Goal: Transaction & Acquisition: Download file/media

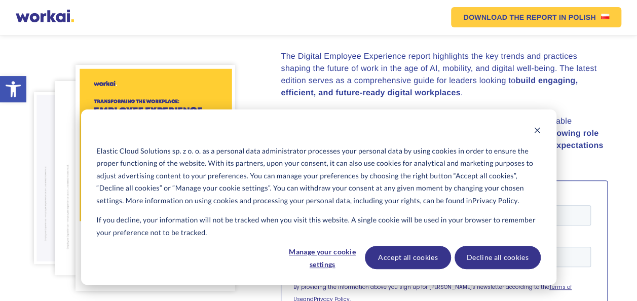
scroll to position [152, 0]
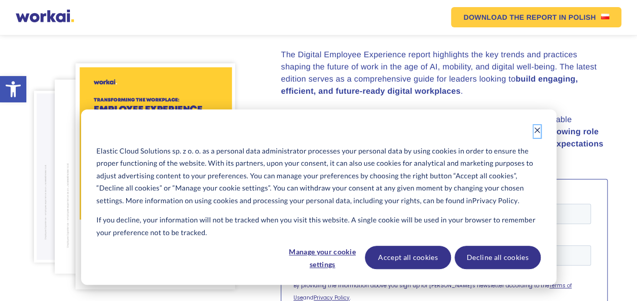
click at [536, 130] on icon "Dismiss cookie banner" at bounding box center [537, 131] width 6 height 6
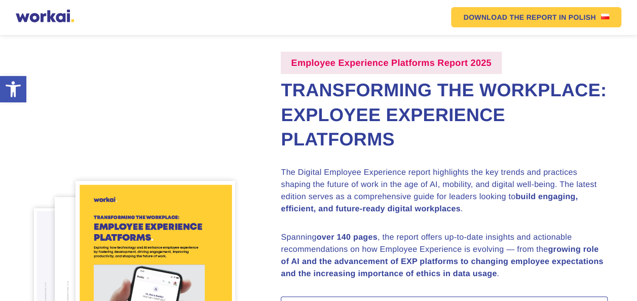
scroll to position [51, 0]
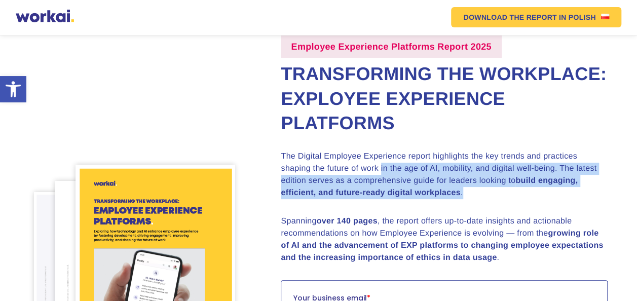
drag, startPoint x: 347, startPoint y: 192, endPoint x: 496, endPoint y: 215, distance: 151.1
click at [496, 199] on p "The Digital Employee Experience report highlights the key trends and practices …" at bounding box center [444, 174] width 327 height 49
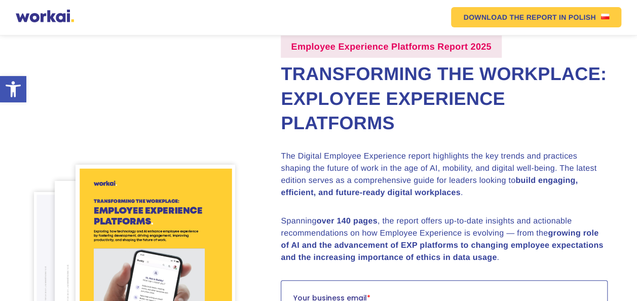
drag, startPoint x: 496, startPoint y: 215, endPoint x: 493, endPoint y: 180, distance: 34.6
click at [493, 180] on p "The Digital Employee Experience report highlights the key trends and practices …" at bounding box center [444, 174] width 327 height 49
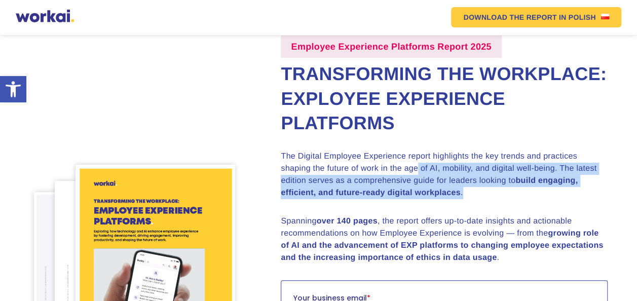
drag, startPoint x: 383, startPoint y: 194, endPoint x: 605, endPoint y: 219, distance: 223.7
click at [605, 199] on p "The Digital Employee Experience report highlights the key trends and practices …" at bounding box center [444, 174] width 327 height 49
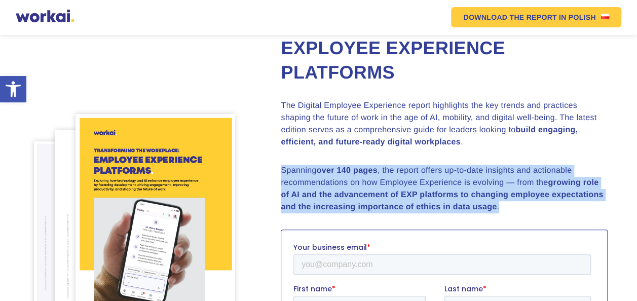
drag, startPoint x: 281, startPoint y: 191, endPoint x: 548, endPoint y: 234, distance: 270.8
click at [548, 213] on p "Spanning over 140 pages , the report offers up-to-date insights and actionable …" at bounding box center [444, 189] width 327 height 49
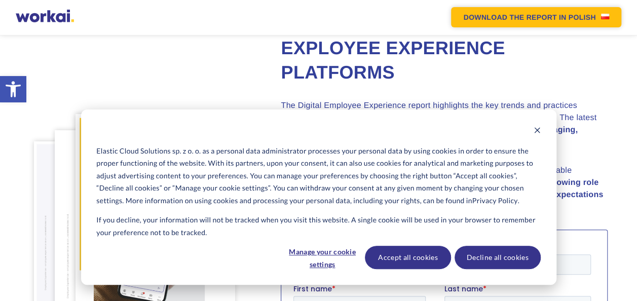
click at [583, 17] on link "DOWNLOAD THE REPORT IN POLISH" at bounding box center [536, 17] width 170 height 20
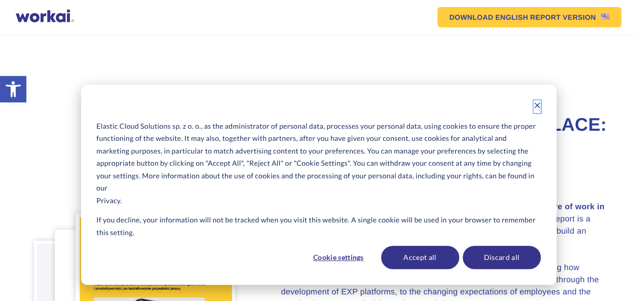
click at [535, 102] on icon "Dismiss cookie banner" at bounding box center [536, 105] width 7 height 7
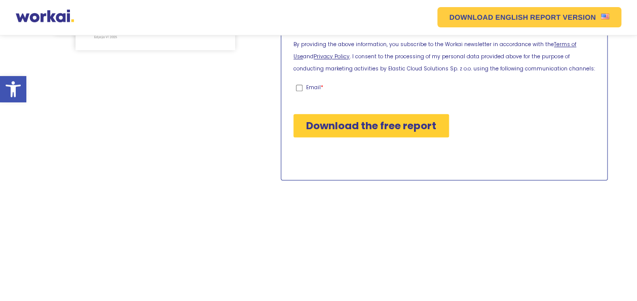
scroll to position [405, 0]
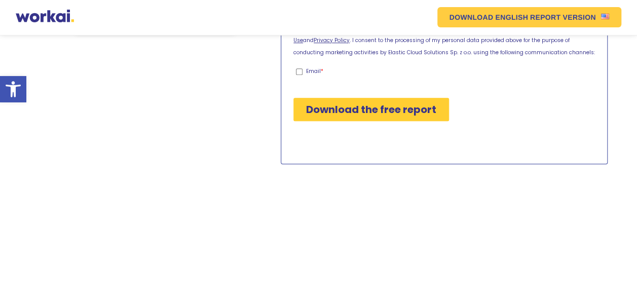
click at [336, 110] on input "Pobierz bezpłatny raport" at bounding box center [370, 109] width 155 height 23
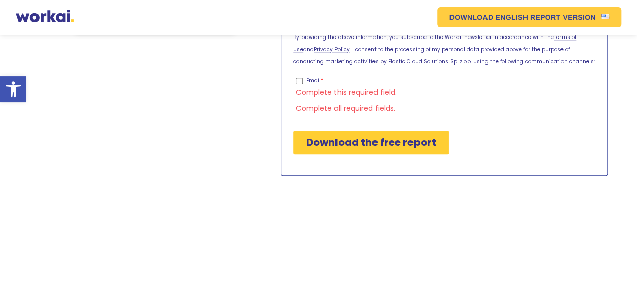
click at [335, 142] on input "Pobierz bezpłatny raport" at bounding box center [370, 142] width 155 height 23
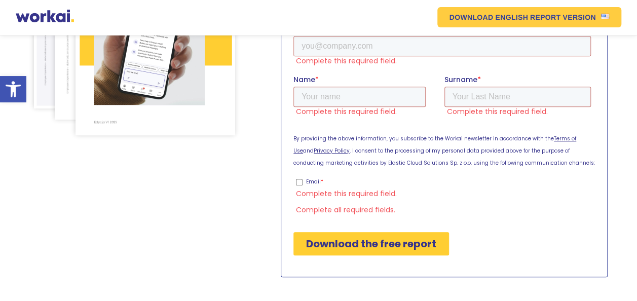
scroll to position [265, 0]
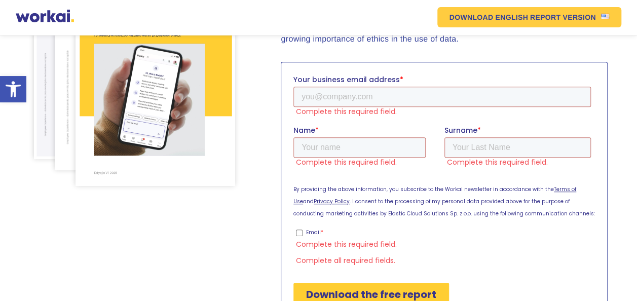
type input "Download the free report"
